Goal: Transaction & Acquisition: Purchase product/service

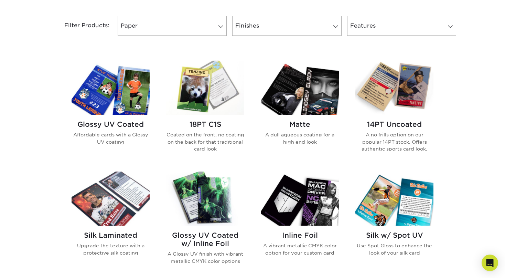
scroll to position [278, 0]
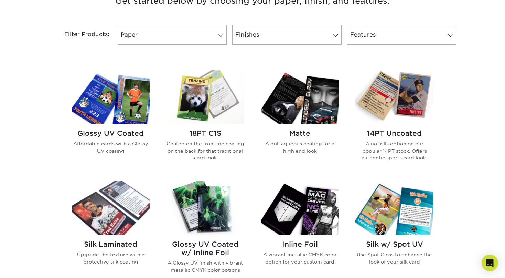
click at [140, 98] on img at bounding box center [111, 96] width 78 height 54
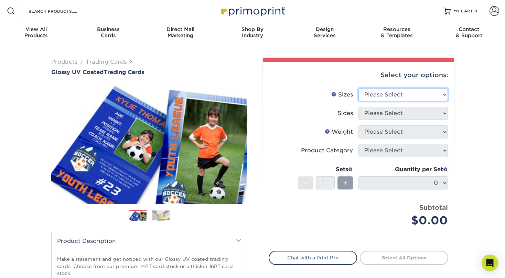
click at [381, 94] on select "Please Select 2.5" x 3.5"" at bounding box center [402, 94] width 89 height 13
select select "2.50x3.50"
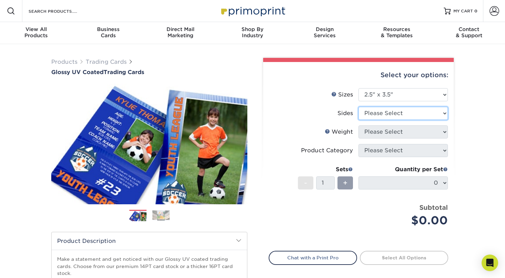
click at [393, 108] on select "Please Select Print Both Sides Print Front Only" at bounding box center [402, 113] width 89 height 13
select select "13abbda7-1d64-4f25-8bb2-c179b224825d"
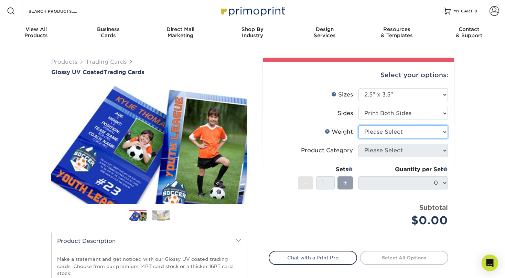
click at [403, 131] on select "Please Select 16PT 14PT 18PT C1S" at bounding box center [402, 131] width 89 height 13
select select "16PT"
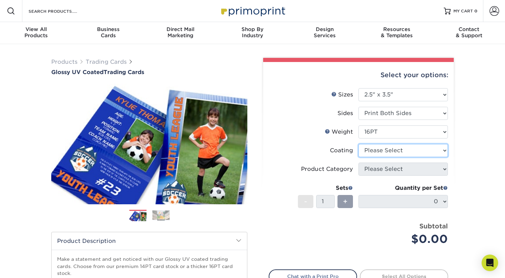
click at [397, 148] on select at bounding box center [402, 150] width 89 height 13
select select "ae367451-b2b8-45df-a344-0f05b6a12993"
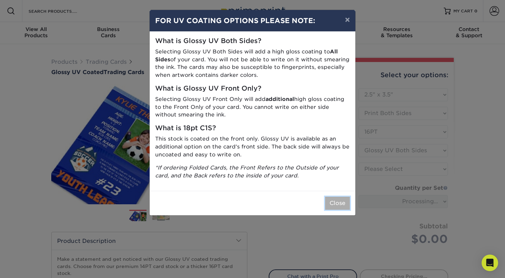
click at [340, 199] on button "Close" at bounding box center [337, 202] width 25 height 13
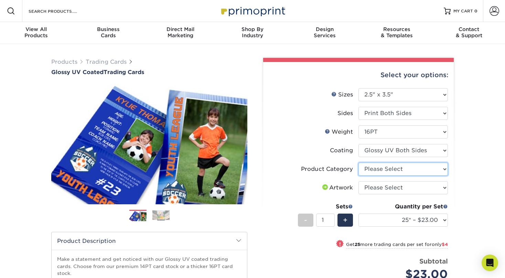
click at [388, 168] on select "Please Select Trading Cards" at bounding box center [402, 168] width 89 height 13
select select "c2f9bce9-36c2-409d-b101-c29d9d031e18"
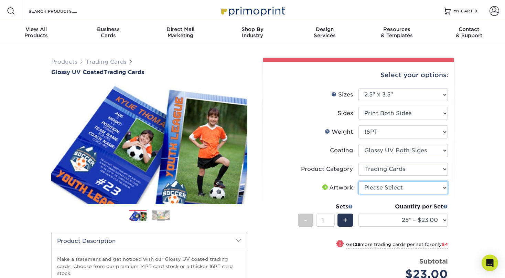
click at [395, 186] on select "Please Select I will upload files I need a design - $100" at bounding box center [402, 187] width 89 height 13
select select "upload"
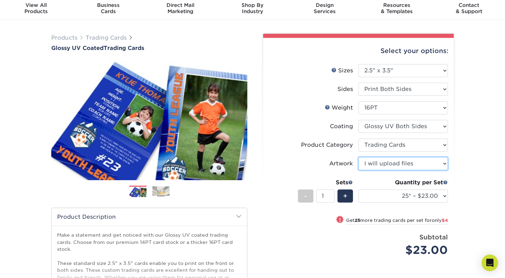
scroll to position [27, 0]
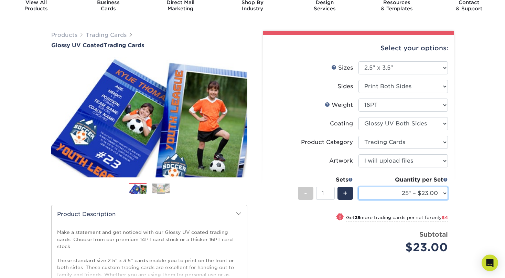
click at [383, 196] on select "25* – $23.00 50* – $27.00 75* – $33.00 100* – $37.00 250* – $47.00 500 – $58.00…" at bounding box center [402, 192] width 89 height 13
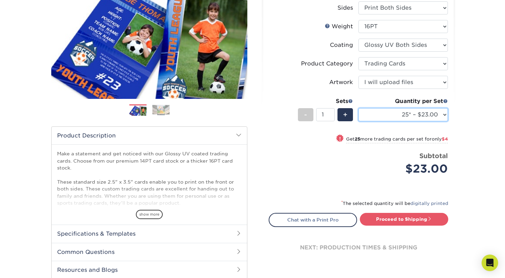
scroll to position [72, 0]
